Goal: Task Accomplishment & Management: Complete application form

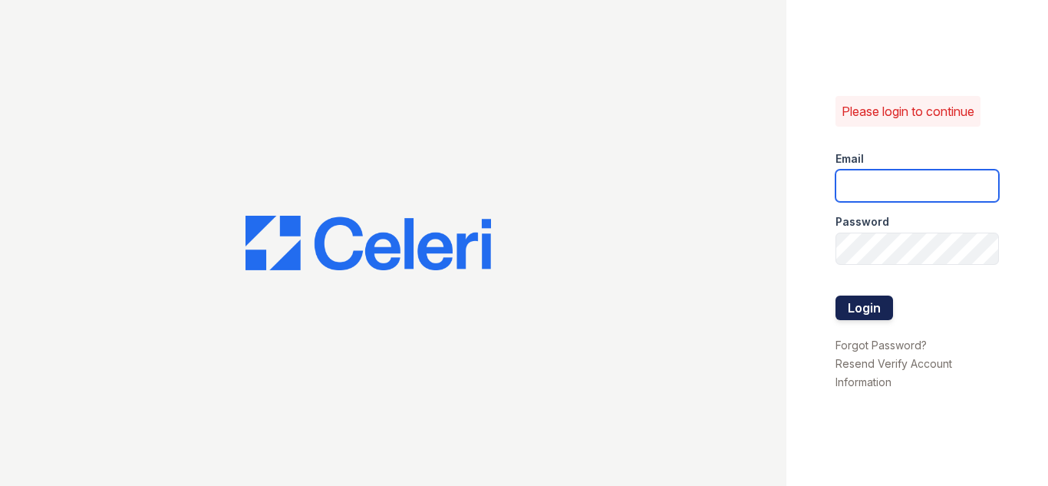
type input "[EMAIL_ADDRESS][DOMAIN_NAME]"
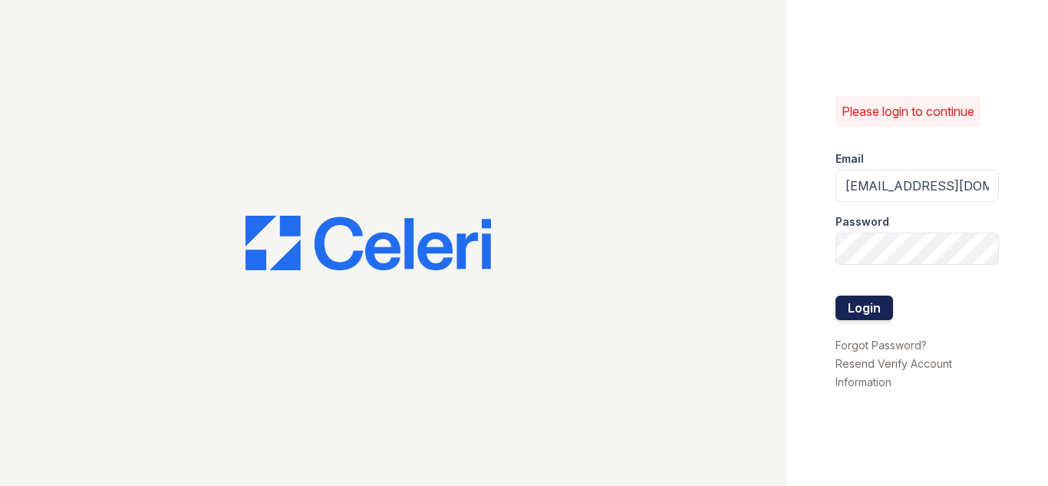
click at [871, 314] on button "Login" at bounding box center [864, 307] width 58 height 25
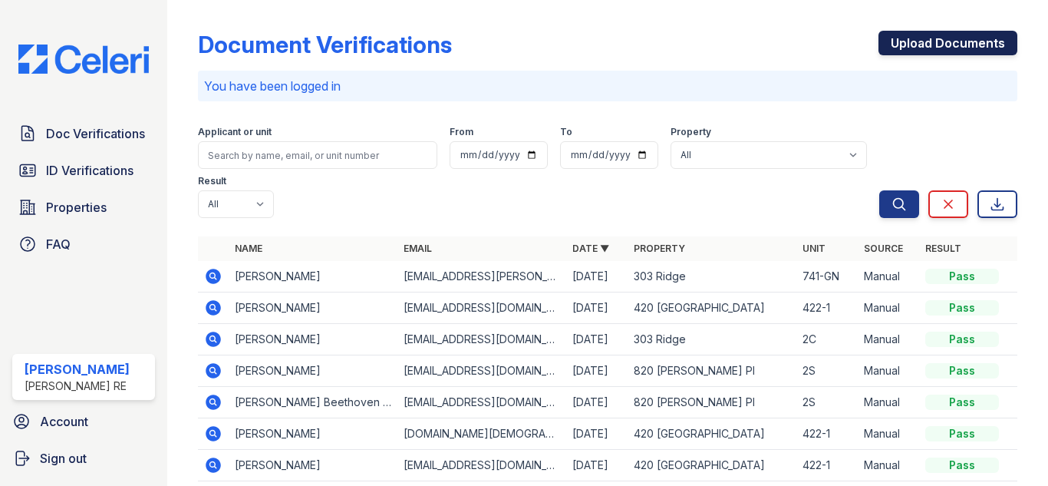
click at [960, 44] on link "Upload Documents" at bounding box center [947, 43] width 139 height 25
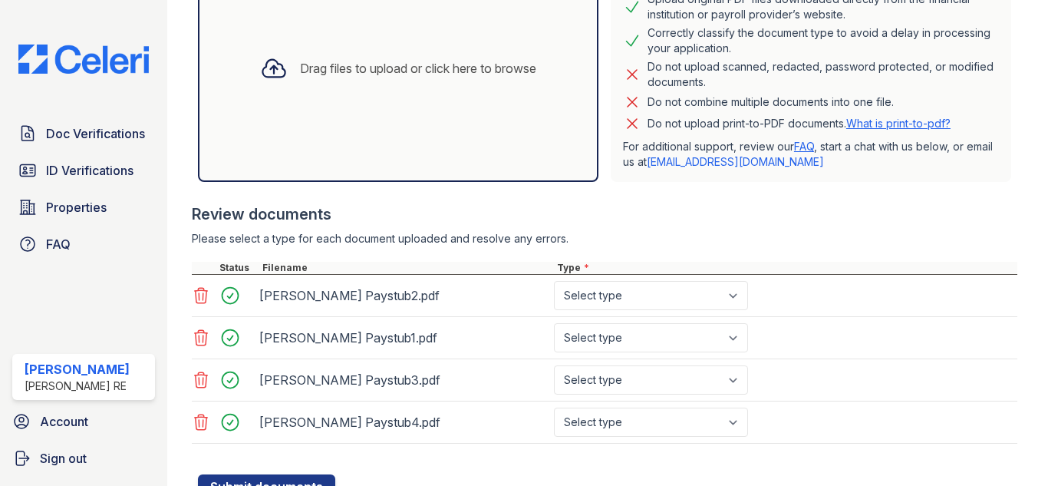
scroll to position [384, 0]
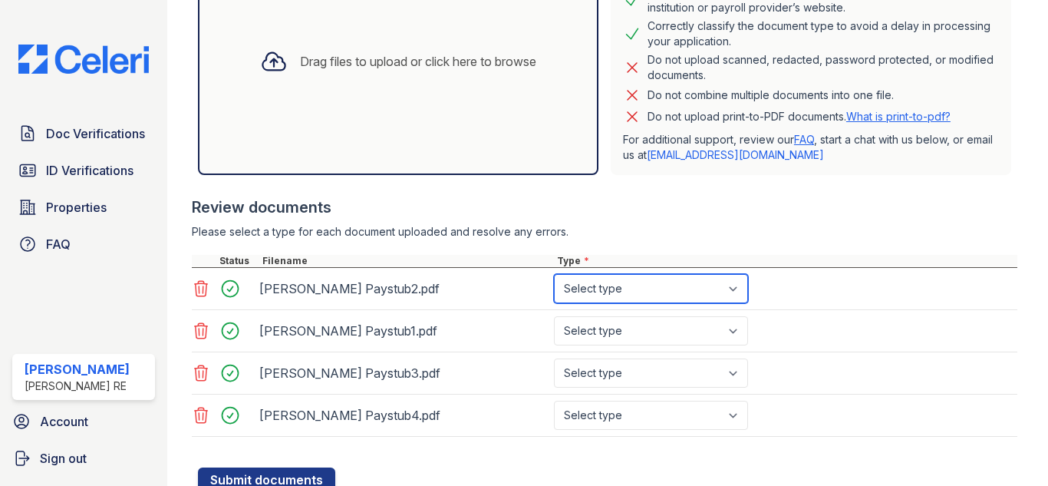
click at [673, 296] on select "Select type Paystub Bank Statement Offer Letter Tax Documents Benefit Award Let…" at bounding box center [651, 288] width 194 height 29
select select "paystub"
click at [554, 274] on select "Select type Paystub Bank Statement Offer Letter Tax Documents Benefit Award Let…" at bounding box center [651, 288] width 194 height 29
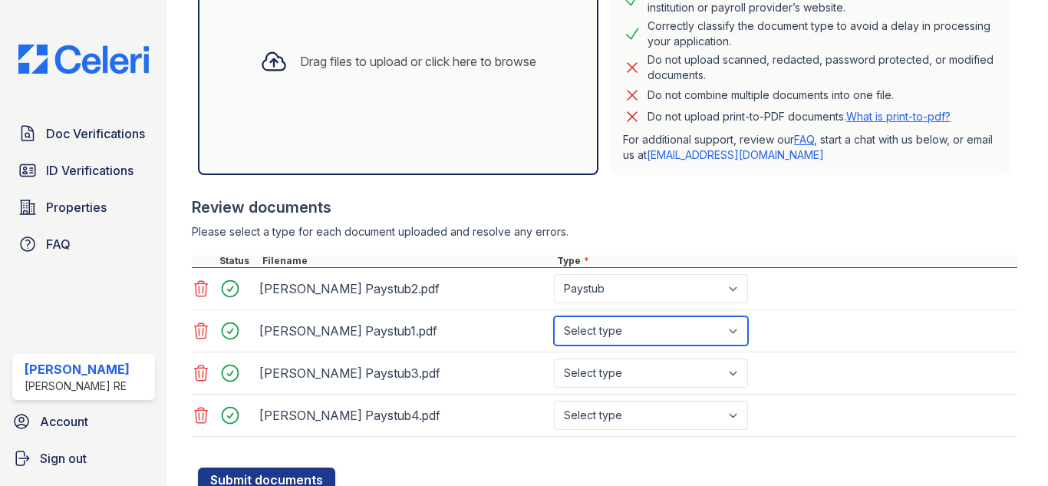
click at [640, 324] on select "Select type Paystub Bank Statement Offer Letter Tax Documents Benefit Award Let…" at bounding box center [651, 330] width 194 height 29
select select "paystub"
click at [554, 316] on select "Select type Paystub Bank Statement Offer Letter Tax Documents Benefit Award Let…" at bounding box center [651, 330] width 194 height 29
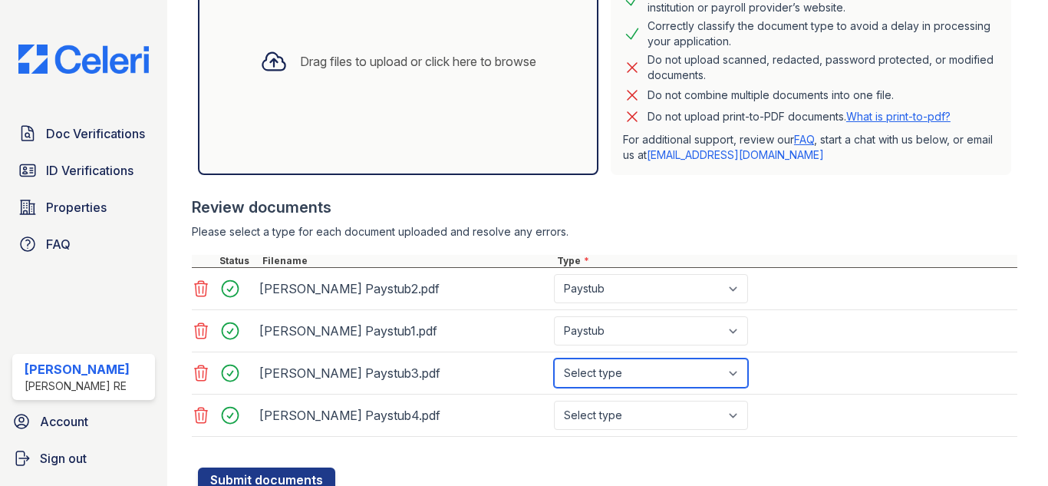
click at [623, 378] on select "Select type Paystub Bank Statement Offer Letter Tax Documents Benefit Award Let…" at bounding box center [651, 372] width 194 height 29
select select "paystub"
click at [554, 358] on select "Select type Paystub Bank Statement Offer Letter Tax Documents Benefit Award Let…" at bounding box center [651, 372] width 194 height 29
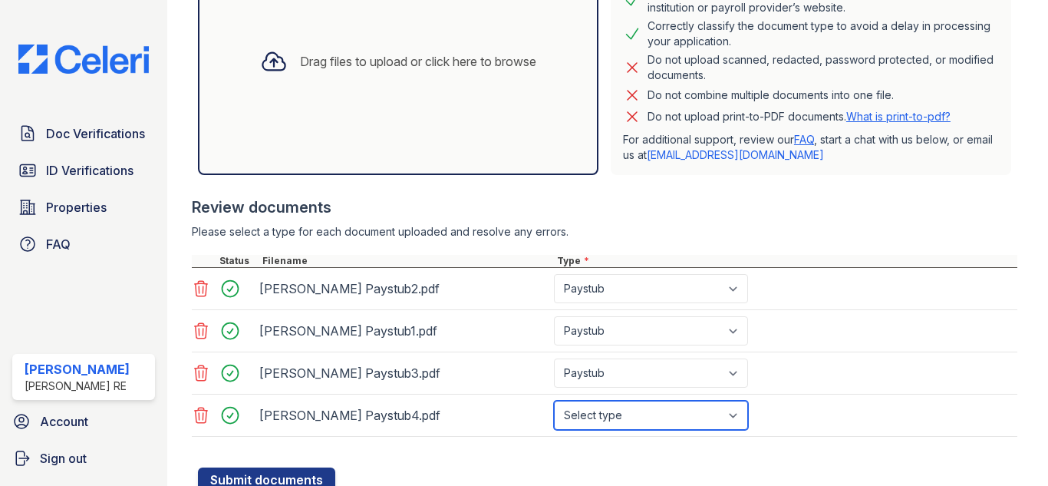
click at [627, 413] on select "Select type Paystub Bank Statement Offer Letter Tax Documents Benefit Award Let…" at bounding box center [651, 414] width 194 height 29
select select "paystub"
click at [554, 400] on select "Select type Paystub Bank Statement Offer Letter Tax Documents Benefit Award Let…" at bounding box center [651, 414] width 194 height 29
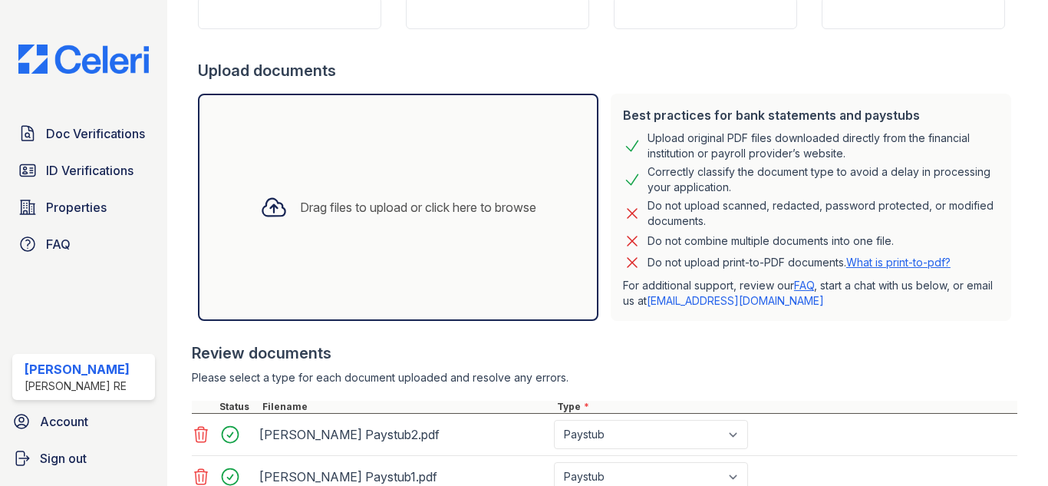
scroll to position [135, 0]
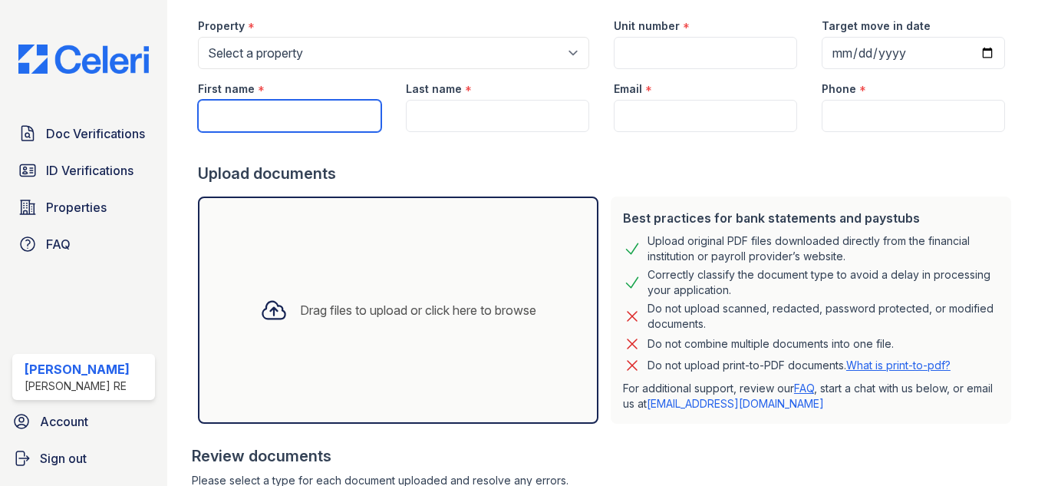
click at [298, 120] on input "First name" at bounding box center [289, 116] width 183 height 32
paste input "[PERSON_NAME]"
click at [262, 118] on input "[PERSON_NAME]" at bounding box center [289, 116] width 183 height 32
type input "[PERSON_NAME]"
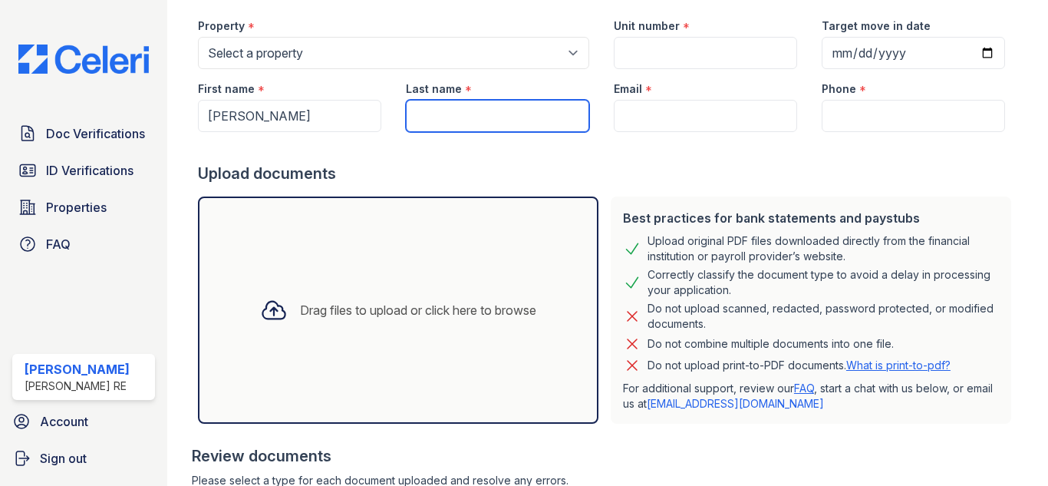
click at [517, 115] on input "Last name" at bounding box center [497, 116] width 183 height 32
paste input "[PERSON_NAME]"
type input "[PERSON_NAME]"
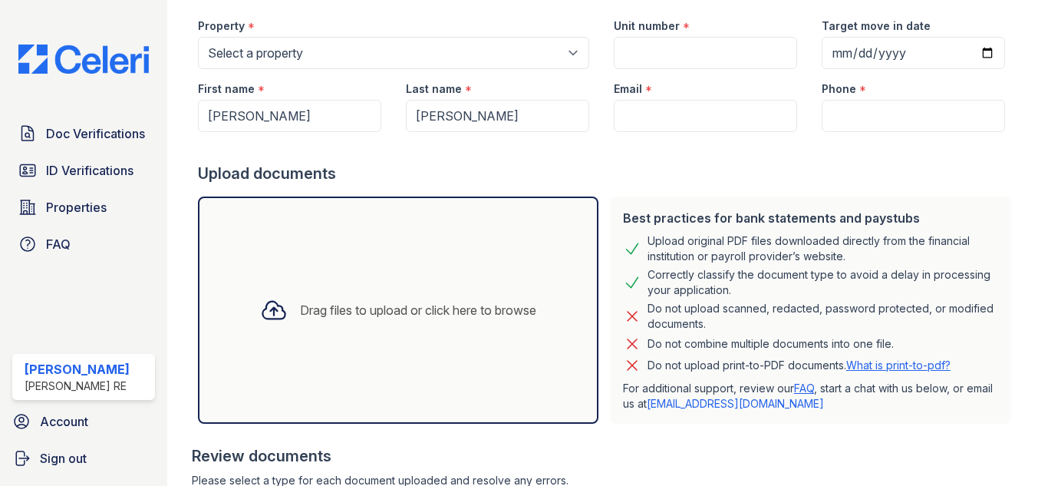
click at [545, 165] on div "Upload documents" at bounding box center [607, 173] width 819 height 21
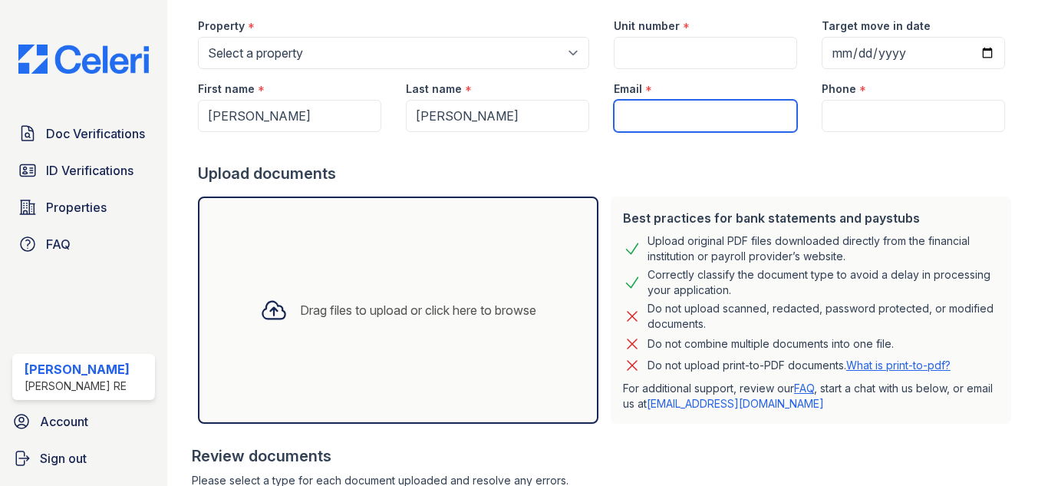
click at [731, 110] on input "Email" at bounding box center [705, 116] width 183 height 32
paste input "[EMAIL_ADDRESS][DOMAIN_NAME]"
type input "[EMAIL_ADDRESS][DOMAIN_NAME]"
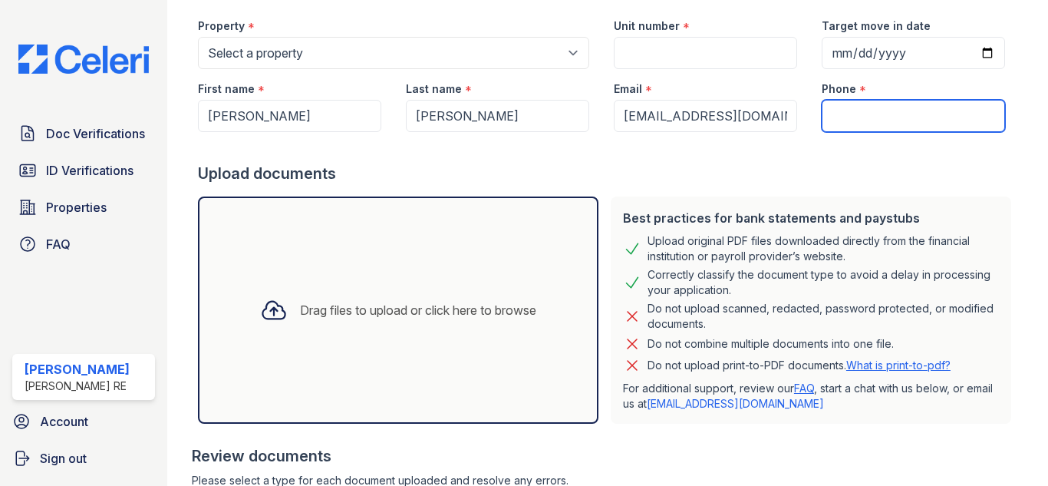
click at [844, 117] on input "Phone" at bounding box center [912, 116] width 183 height 32
paste input "[PHONE_NUMBER]"
type input "[PHONE_NUMBER]"
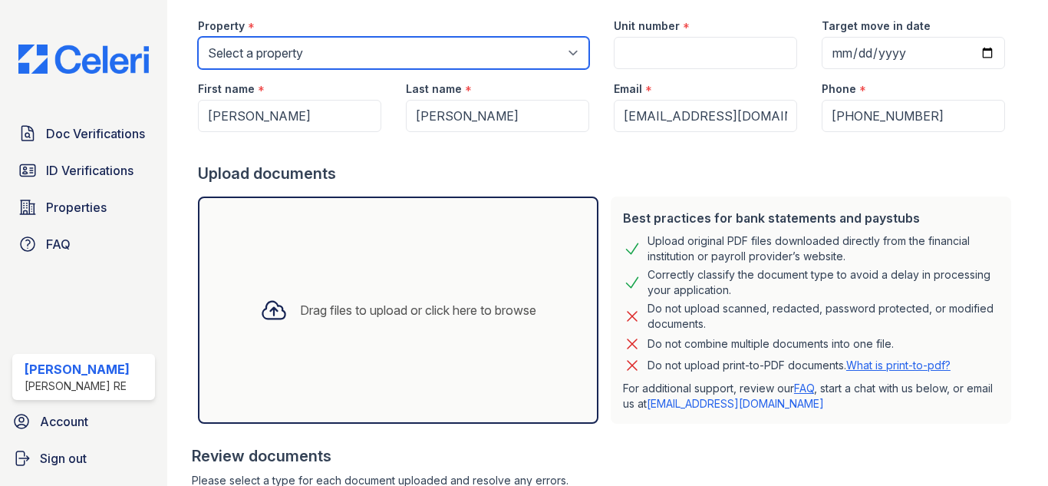
click at [294, 55] on select "Select a property [GEOGRAPHIC_DATA][STREET_ADDRESS][PERSON_NAME] [STREET_ADDRES…" at bounding box center [393, 53] width 391 height 32
select select "3101"
click at [198, 37] on select "Select a property [GEOGRAPHIC_DATA][STREET_ADDRESS][PERSON_NAME] [STREET_ADDRES…" at bounding box center [393, 53] width 391 height 32
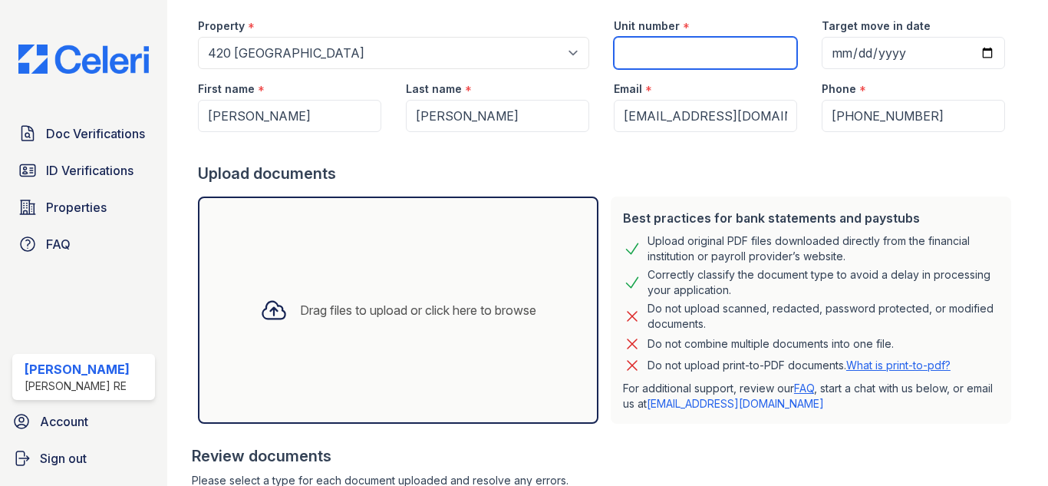
click at [630, 56] on input "Unit number" at bounding box center [705, 53] width 183 height 32
paste input "426-2"
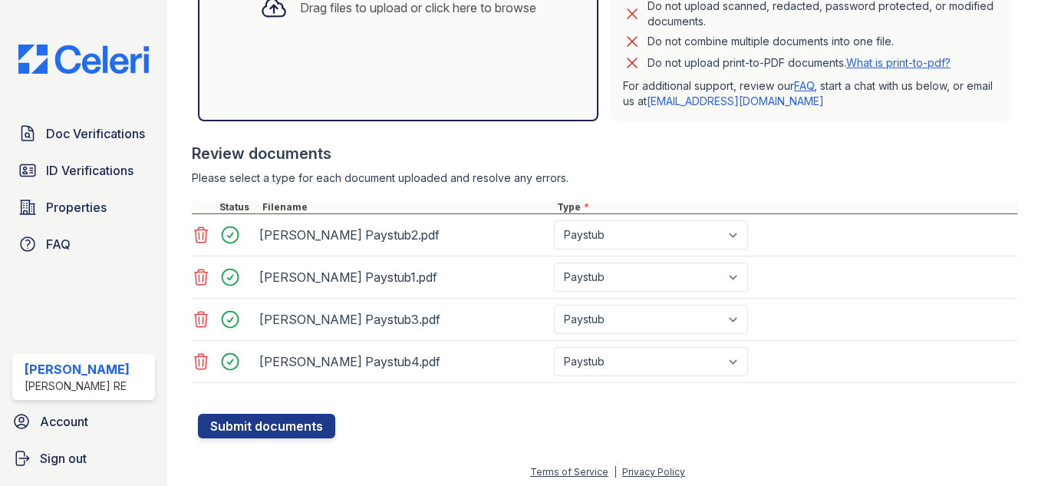
scroll to position [442, 0]
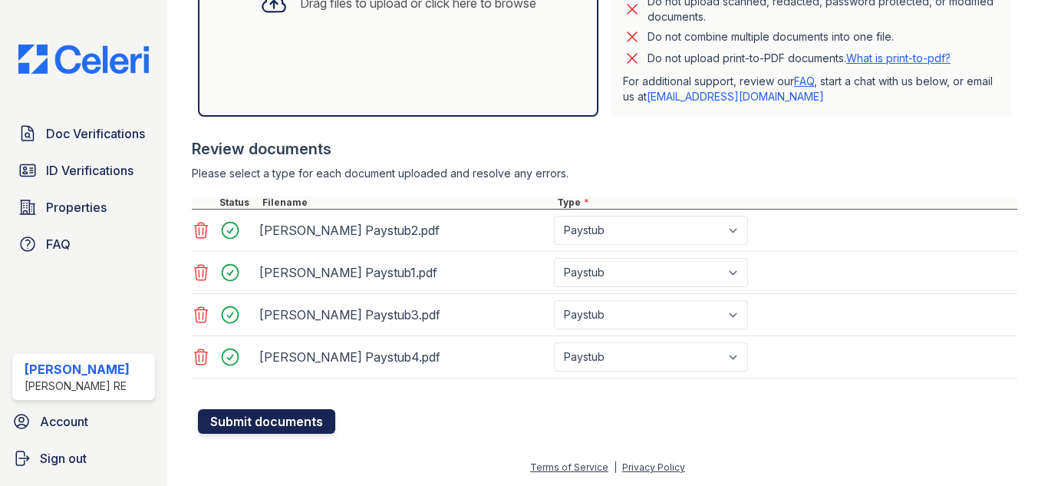
type input "426-2"
click at [225, 427] on button "Submit documents" at bounding box center [266, 421] width 137 height 25
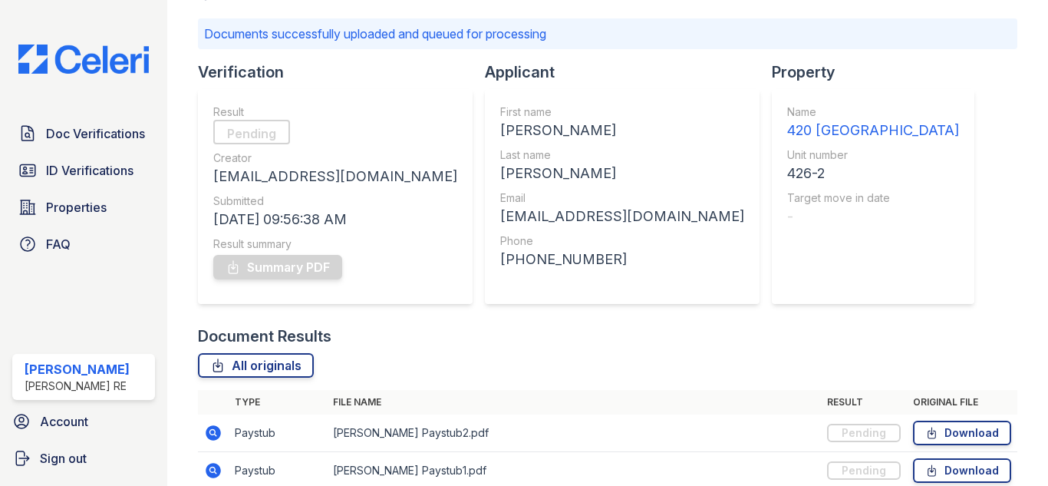
scroll to position [88, 0]
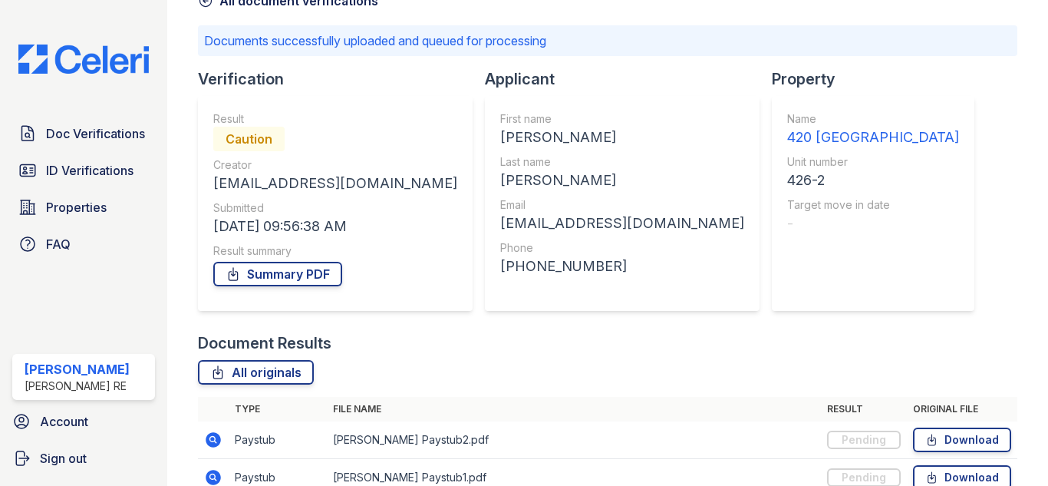
drag, startPoint x: 222, startPoint y: 137, endPoint x: 282, endPoint y: 142, distance: 60.0
click at [282, 142] on div "Caution" at bounding box center [248, 139] width 71 height 25
copy div "Caution"
click at [884, 186] on div "Document Verification 185669 All document verifications Documents successfully …" at bounding box center [607, 252] width 819 height 669
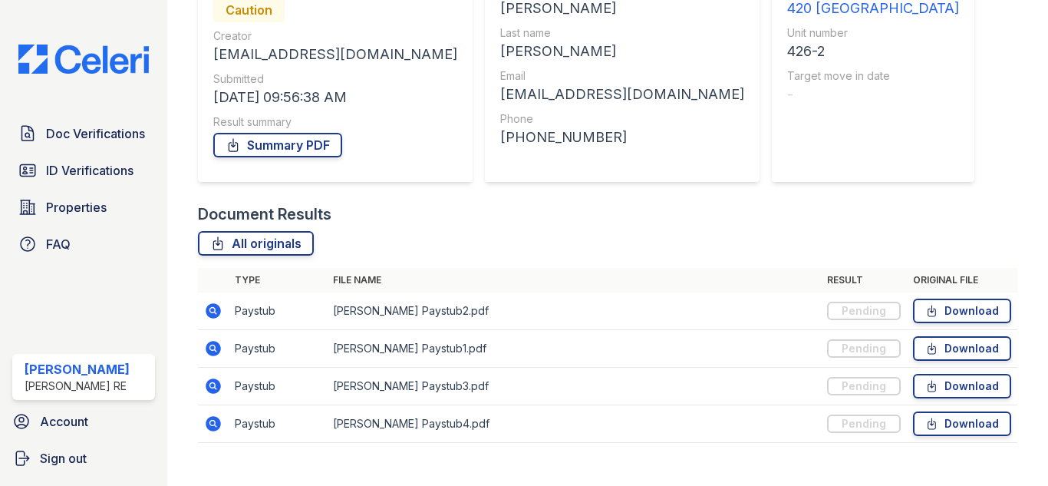
scroll to position [242, 0]
